Goal: Information Seeking & Learning: Learn about a topic

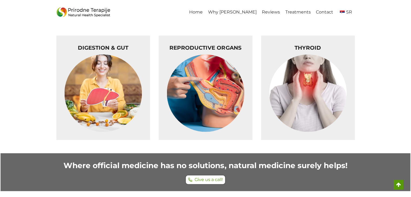
scroll to position [2270, 0]
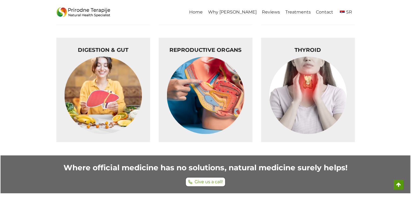
click at [91, 84] on img at bounding box center [103, 94] width 77 height 77
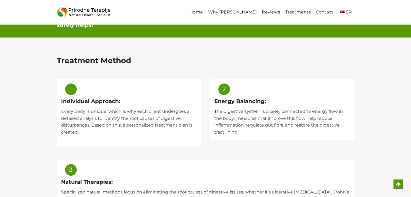
scroll to position [279, 0]
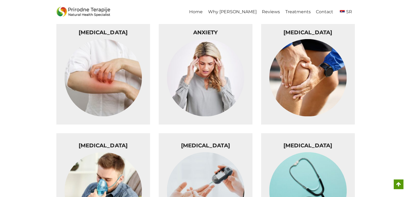
scroll to position [1595, 0]
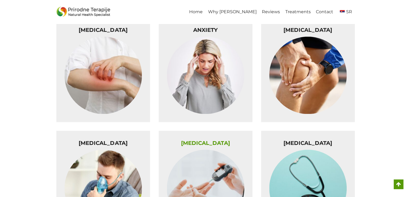
click at [201, 141] on link "DIABETES" at bounding box center [205, 143] width 49 height 6
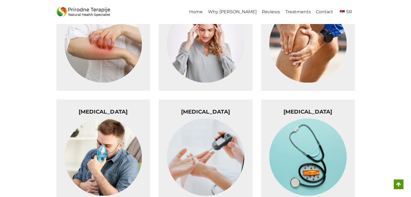
scroll to position [1627, 0]
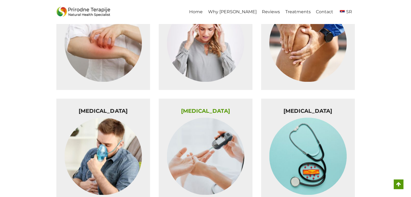
click at [197, 110] on link "[MEDICAL_DATA]" at bounding box center [205, 111] width 49 height 6
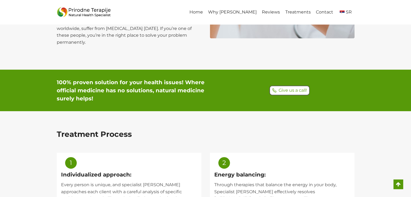
scroll to position [175, 0]
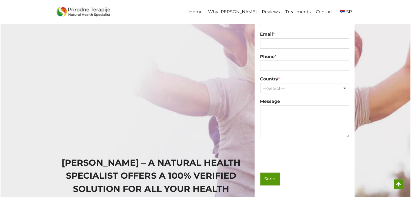
scroll to position [96, 0]
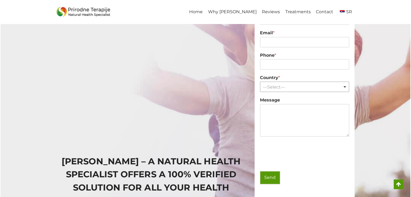
click at [32, 151] on div at bounding box center [205, 100] width 409 height 305
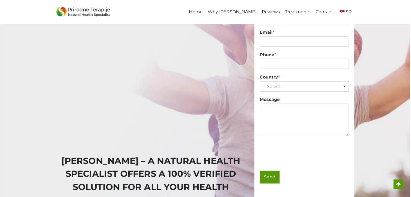
scroll to position [97, 0]
